Goal: Task Accomplishment & Management: Manage account settings

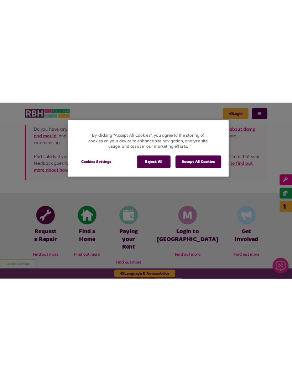
scroll to position [128, 0]
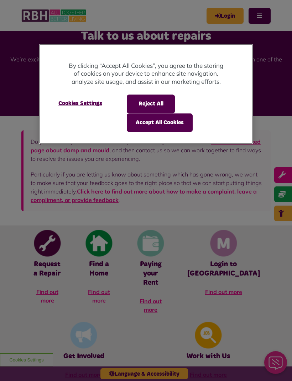
click at [176, 128] on button "Accept All Cookies" at bounding box center [160, 122] width 66 height 18
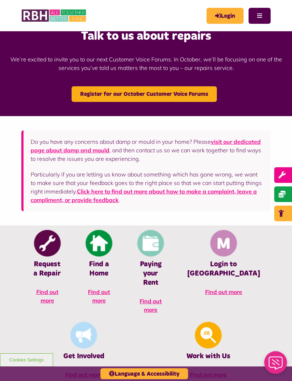
click at [228, 16] on link "Login" at bounding box center [224, 16] width 37 height 16
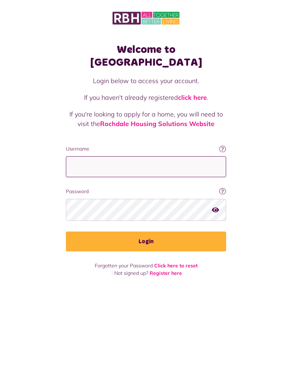
click at [168, 156] on input "Username" at bounding box center [146, 166] width 160 height 21
type input "**********"
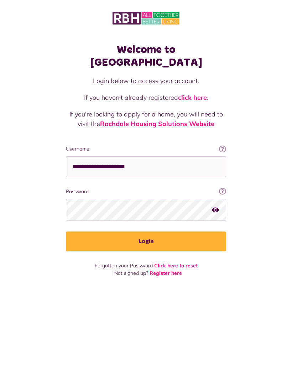
click at [183, 229] on fieldset "**********" at bounding box center [146, 198] width 160 height 106
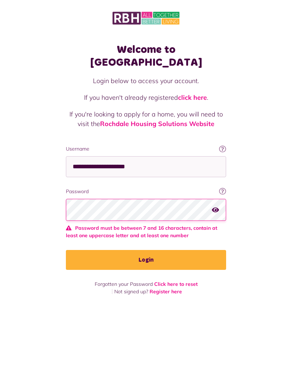
click at [190, 253] on button "Login" at bounding box center [146, 260] width 160 height 20
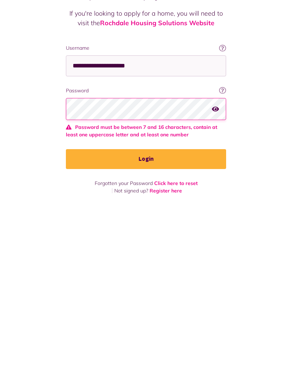
scroll to position [23, 0]
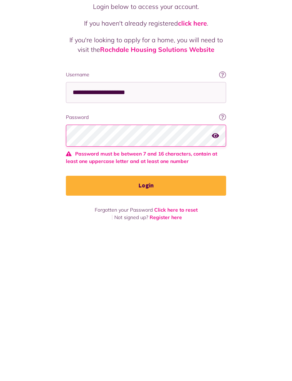
click at [202, 250] on button "Login" at bounding box center [146, 260] width 160 height 20
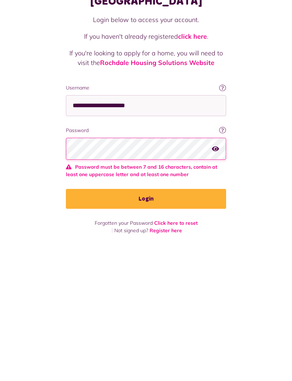
click at [218, 207] on icon "button" at bounding box center [215, 210] width 7 height 6
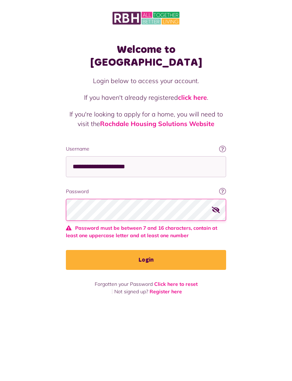
click at [192, 250] on button "Login" at bounding box center [146, 260] width 160 height 20
